Goal: Contribute content

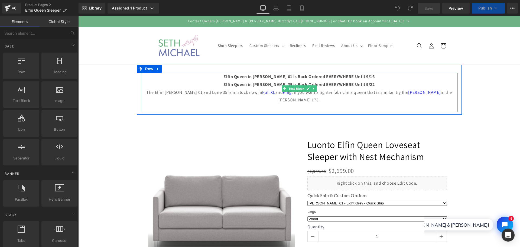
drag, startPoint x: 336, startPoint y: 78, endPoint x: 350, endPoint y: 78, distance: 13.6
click at [336, 78] on strong "Elfin Queen in [PERSON_NAME] 01 is Back Ordered EVERYWHERE Until 9/16" at bounding box center [299, 77] width 151 height 6
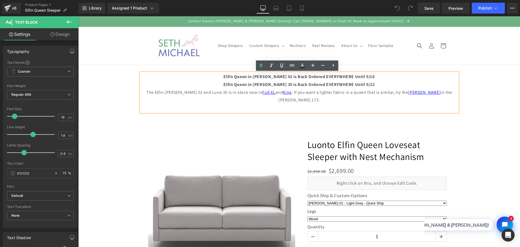
click at [362, 76] on p "Elfin Queen in [PERSON_NAME] 01 is Back Ordered EVERYWHERE Until 9/16" at bounding box center [299, 77] width 317 height 8
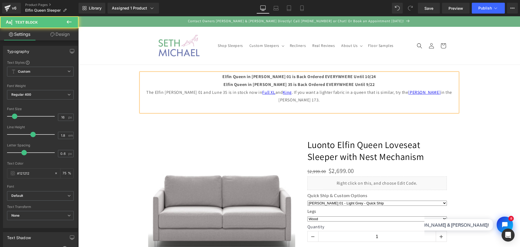
click at [362, 84] on p "Elfin Queen in [PERSON_NAME] 35 is Back Ordered EVERYWHERE Until 9/22" at bounding box center [299, 85] width 317 height 8
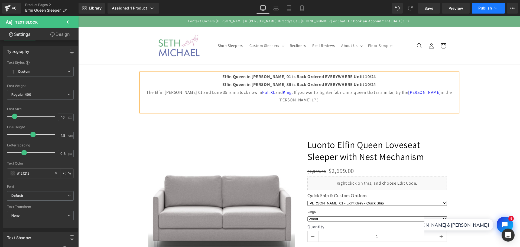
click at [482, 5] on button "Publish" at bounding box center [488, 8] width 33 height 11
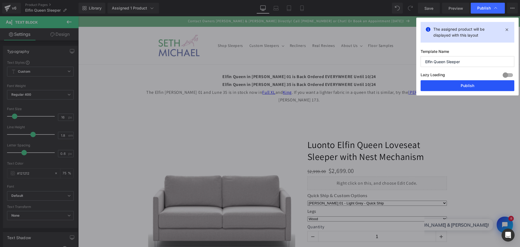
click at [475, 87] on button "Publish" at bounding box center [468, 85] width 94 height 11
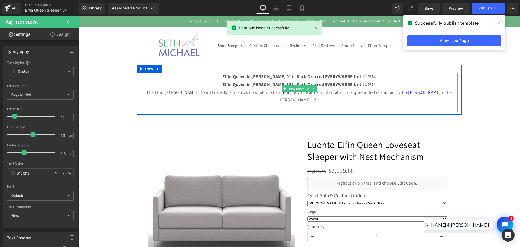
click at [353, 77] on strong "Elfin Queen in [PERSON_NAME] 01 is Back Ordered EVERYWHERE Until 10/24" at bounding box center [300, 77] width 154 height 6
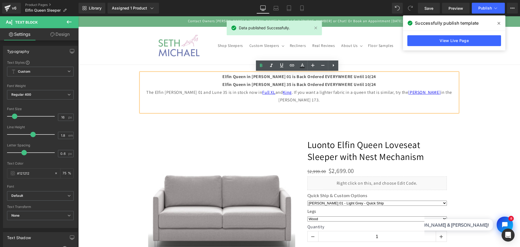
click at [362, 77] on strong "Elfin Queen in [PERSON_NAME] 01 is Back Ordered EVERYWHERE Until 10/24" at bounding box center [300, 77] width 154 height 6
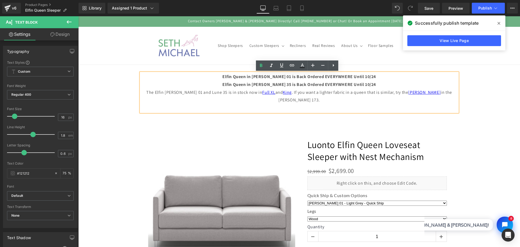
click at [362, 84] on strong "Elfin Queen in [PERSON_NAME] 35 is Back Ordered EVERYWHERE Until 10/24" at bounding box center [300, 85] width 154 height 6
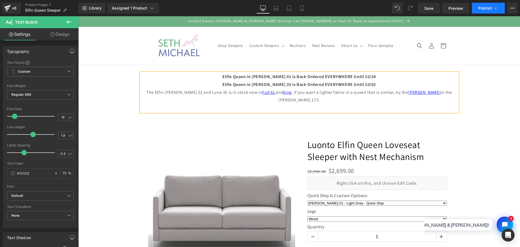
click at [478, 10] on button "Publish" at bounding box center [488, 8] width 33 height 11
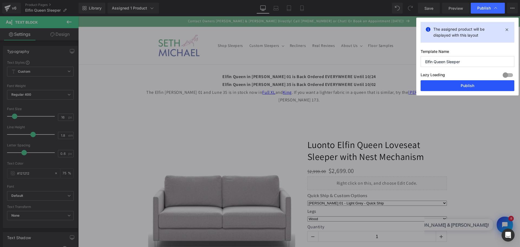
click at [479, 87] on button "Publish" at bounding box center [468, 85] width 94 height 11
